Goal: Transaction & Acquisition: Purchase product/service

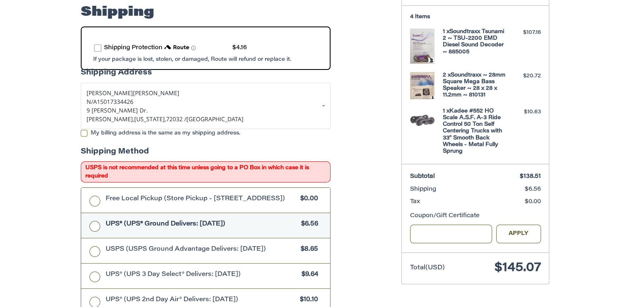
scroll to position [156, 0]
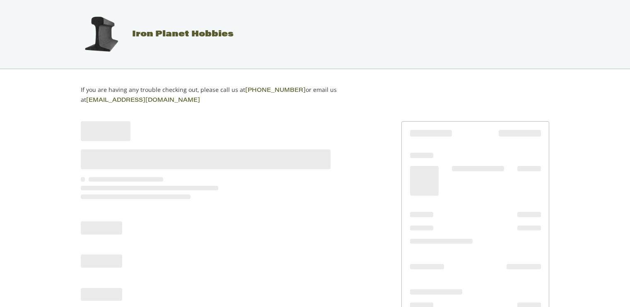
scroll to position [26, 0]
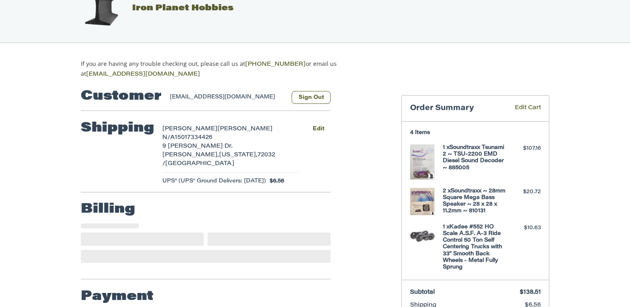
select select "**"
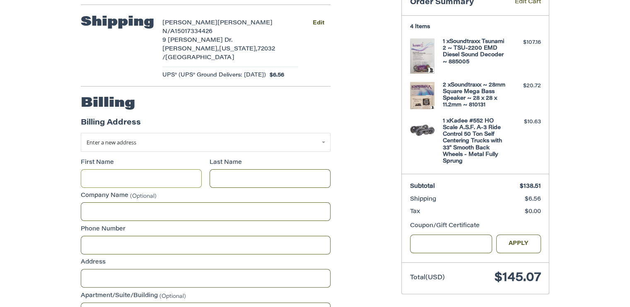
scroll to position [146, 0]
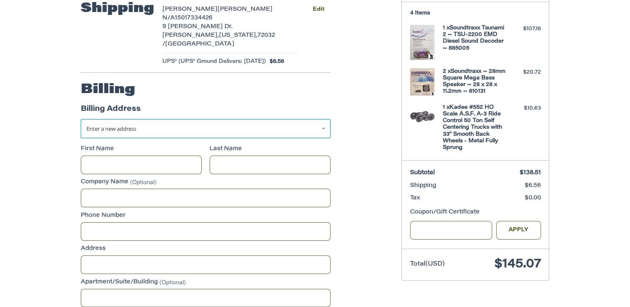
click at [323, 119] on link "Enter a new address" at bounding box center [206, 128] width 250 height 19
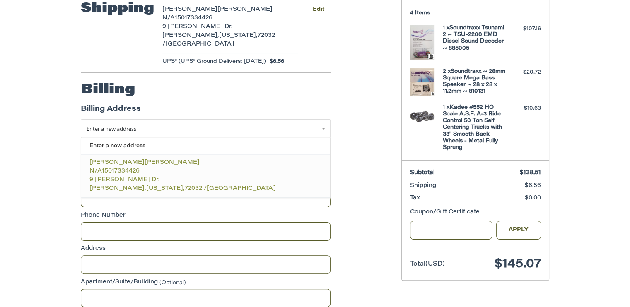
click at [110, 169] on span "15017334426" at bounding box center [121, 172] width 38 height 6
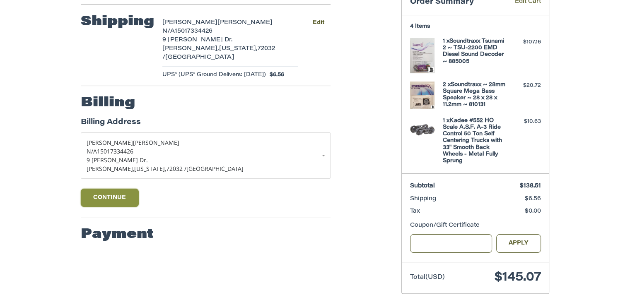
click at [114, 189] on button "Continue" at bounding box center [110, 198] width 58 height 18
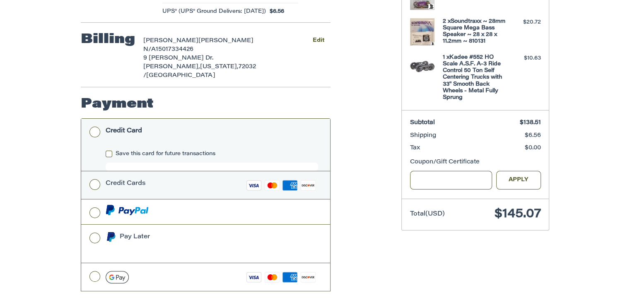
scroll to position [220, 0]
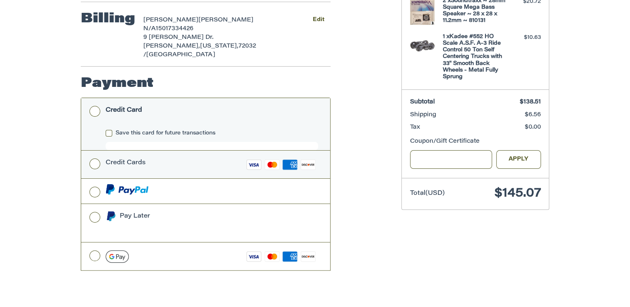
click at [95, 151] on li "Credit Card Save this card for future transactions" at bounding box center [205, 124] width 249 height 53
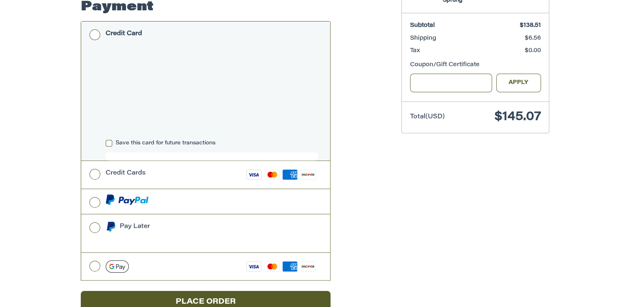
scroll to position [298, 0]
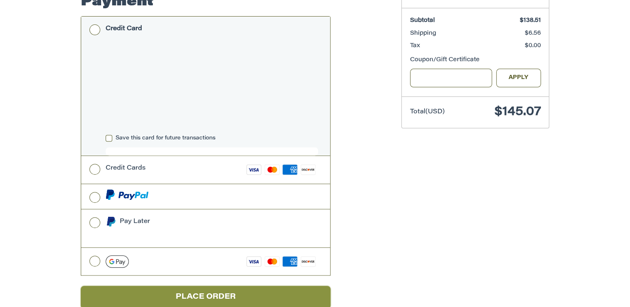
click at [218, 286] on button "Place Order" at bounding box center [206, 297] width 250 height 23
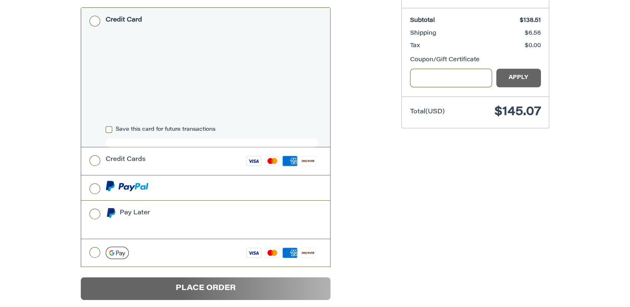
scroll to position [26, 0]
